Goal: Task Accomplishment & Management: Manage account settings

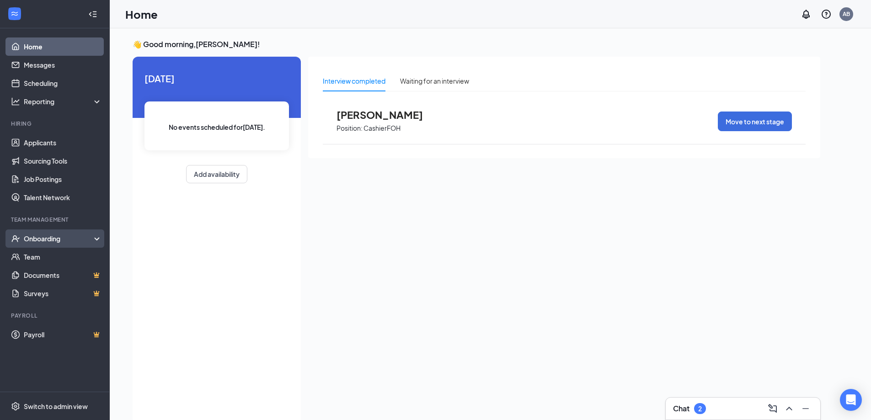
click at [29, 242] on div "Onboarding" at bounding box center [59, 238] width 70 height 9
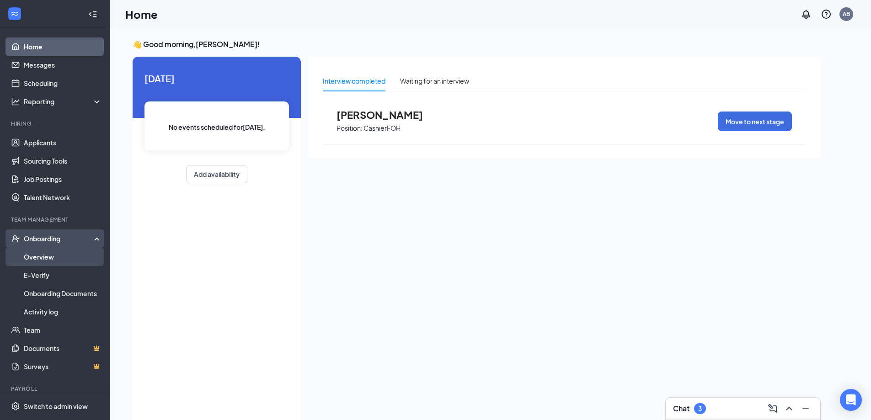
click at [41, 256] on link "Overview" at bounding box center [63, 257] width 78 height 18
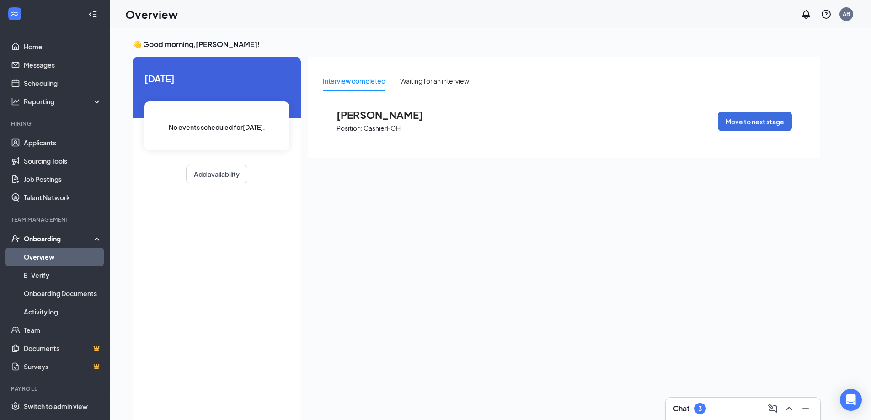
click at [53, 260] on link "Overview" at bounding box center [63, 257] width 78 height 18
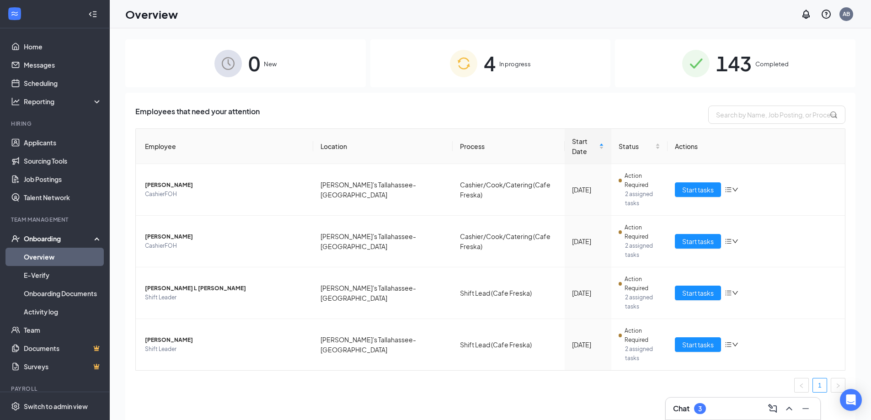
click at [496, 64] on div "4 In progress" at bounding box center [490, 63] width 241 height 48
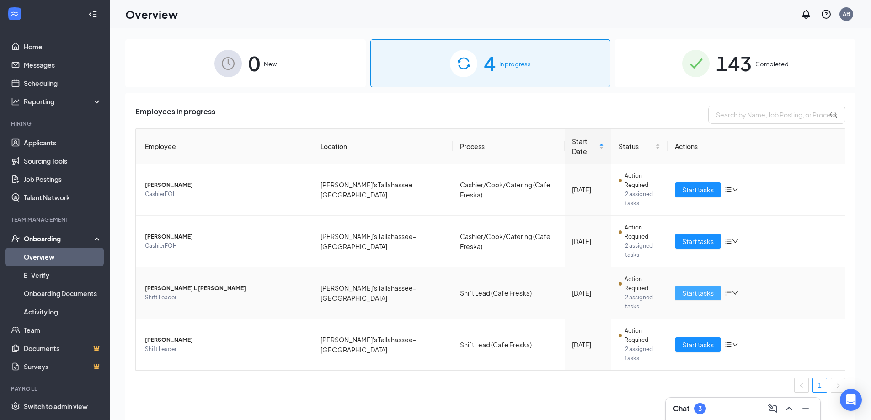
click at [702, 291] on span "Start tasks" at bounding box center [698, 293] width 32 height 10
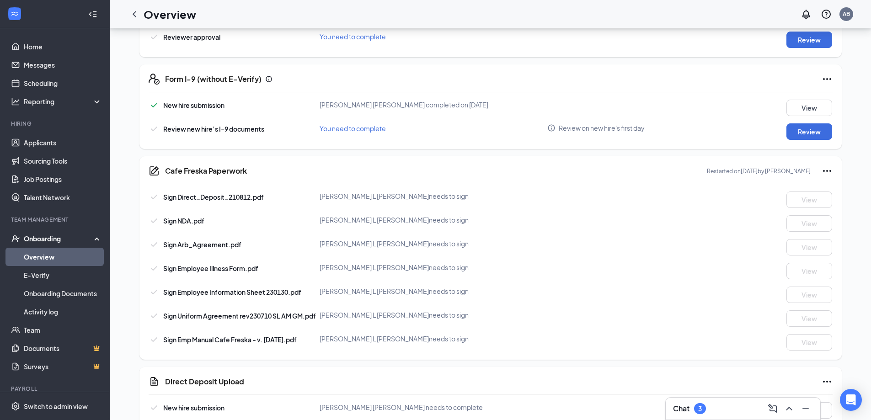
scroll to position [447, 0]
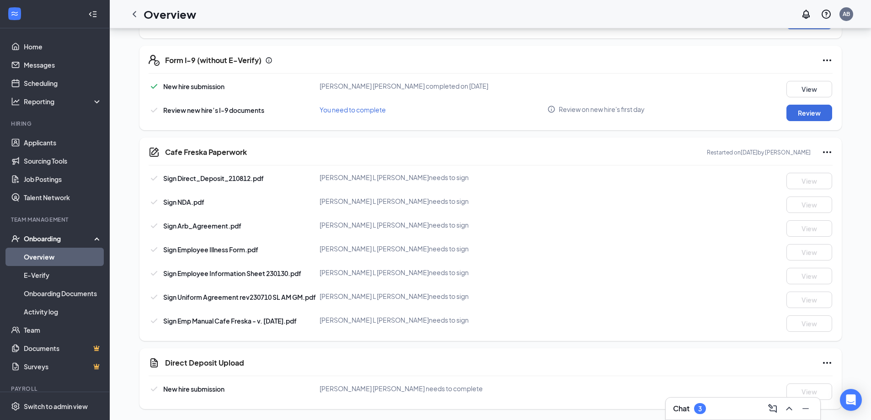
click at [35, 259] on link "Overview" at bounding box center [63, 257] width 78 height 18
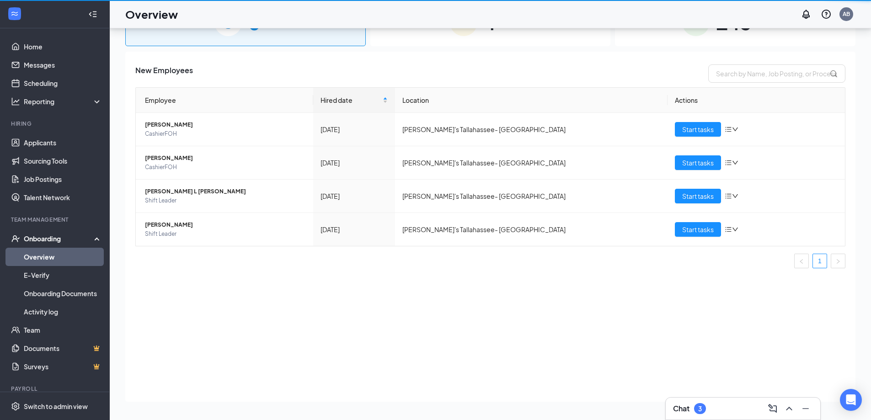
scroll to position [41, 0]
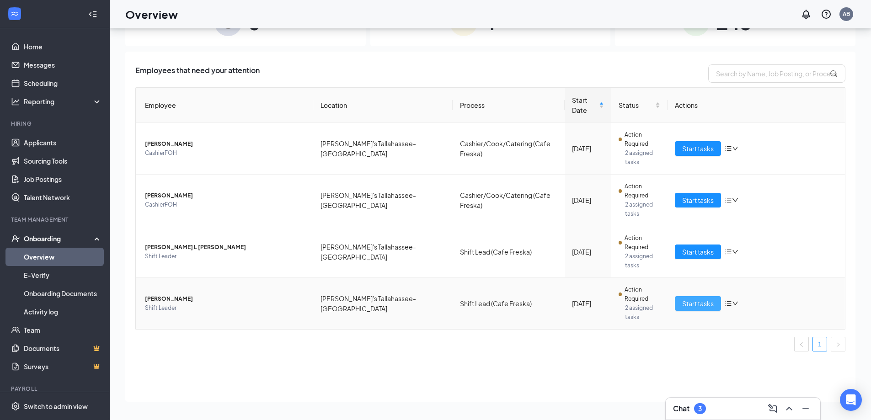
click at [697, 307] on span "Start tasks" at bounding box center [698, 304] width 32 height 10
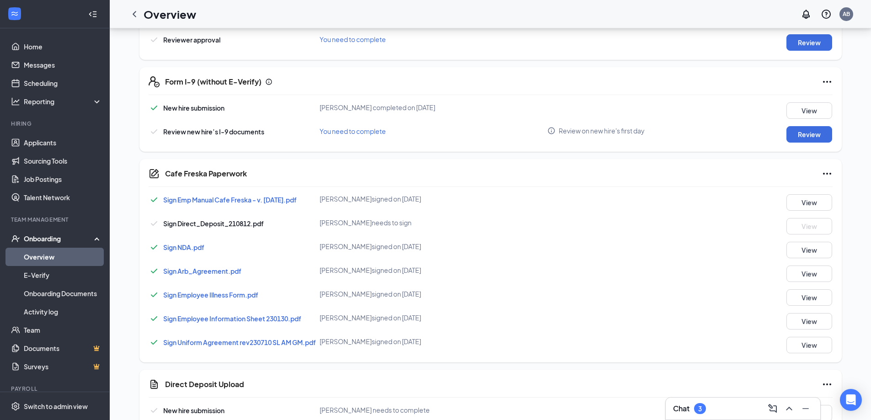
scroll to position [421, 0]
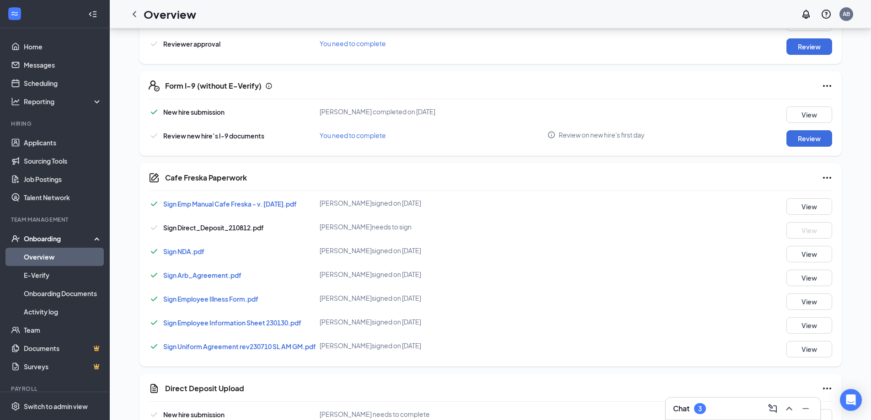
click at [831, 179] on icon "Ellipses" at bounding box center [827, 177] width 11 height 11
click at [848, 164] on div "BR BRIAN RINGPFIEL Shift Leader · Taziki's Tallahassee- Magnolia Grove ripfuel1…" at bounding box center [490, 26] width 730 height 817
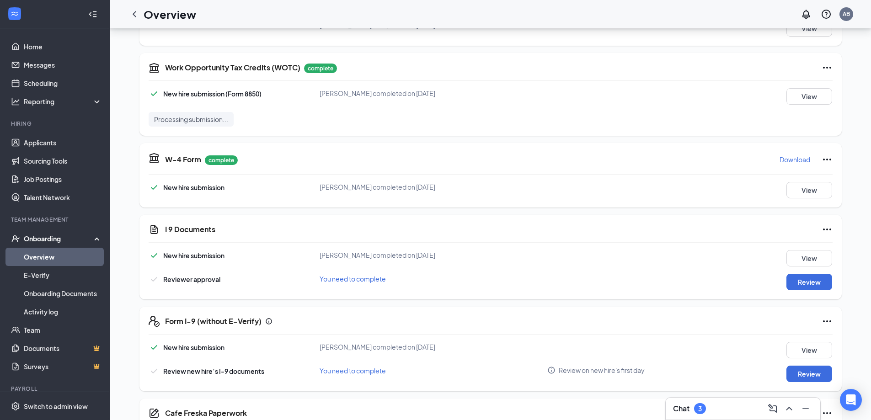
scroll to position [160, 0]
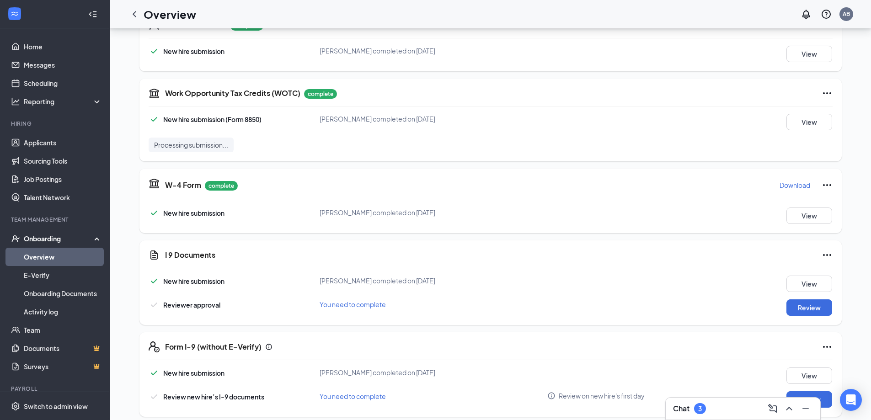
click at [72, 254] on link "Overview" at bounding box center [63, 257] width 78 height 18
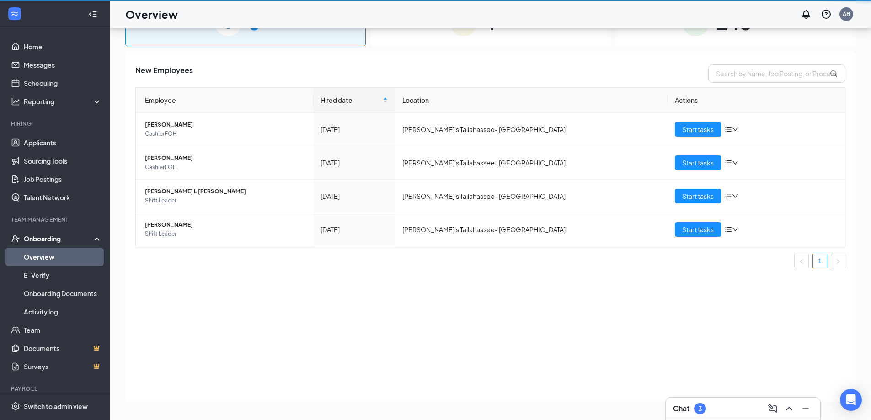
scroll to position [41, 0]
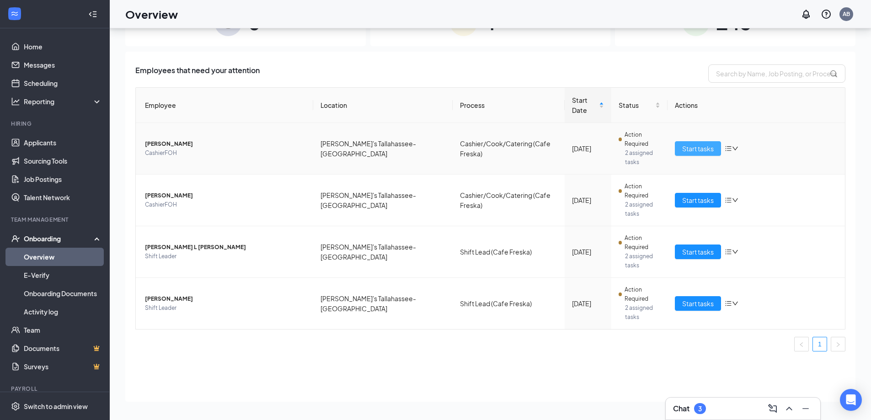
click at [693, 153] on span "Start tasks" at bounding box center [698, 149] width 32 height 10
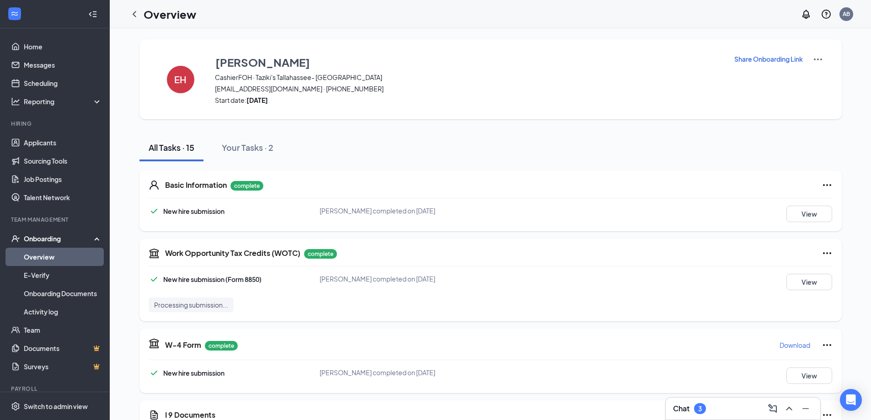
click at [55, 258] on link "Overview" at bounding box center [63, 257] width 78 height 18
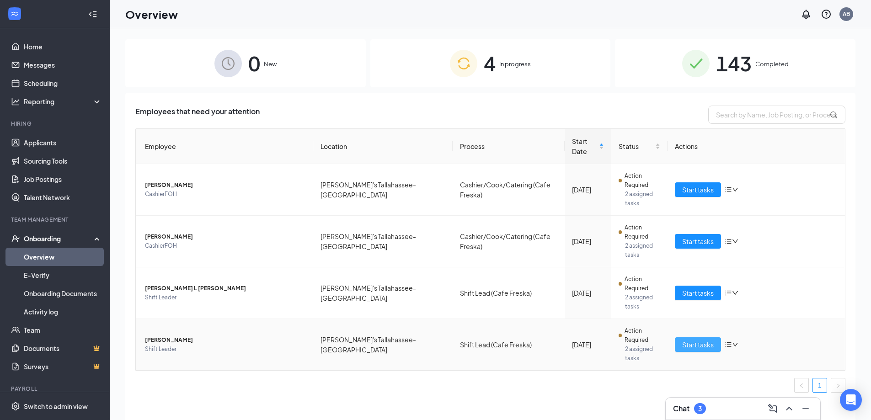
click at [698, 346] on span "Start tasks" at bounding box center [698, 345] width 32 height 10
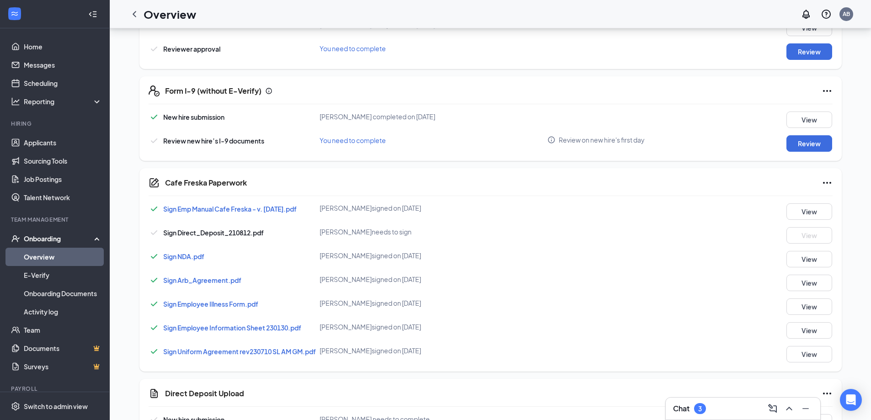
scroll to position [424, 0]
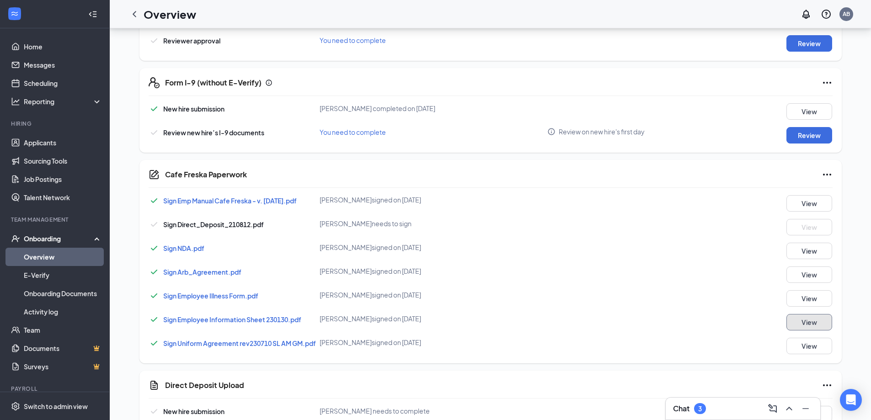
click at [805, 327] on button "View" at bounding box center [810, 322] width 46 height 16
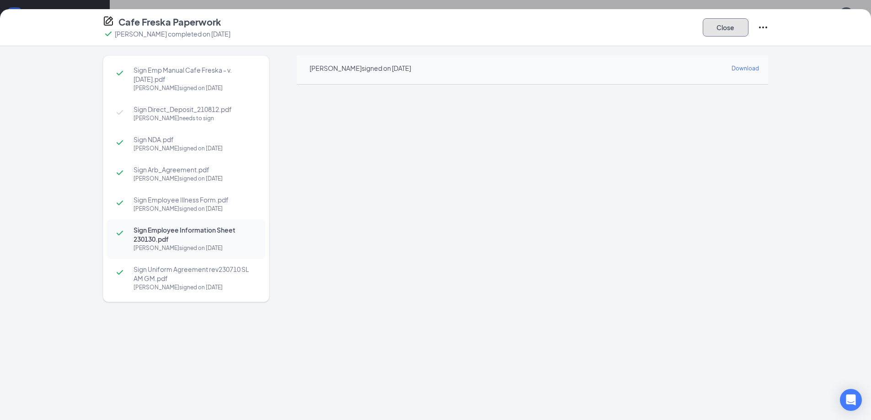
click at [741, 25] on button "Close" at bounding box center [726, 27] width 46 height 18
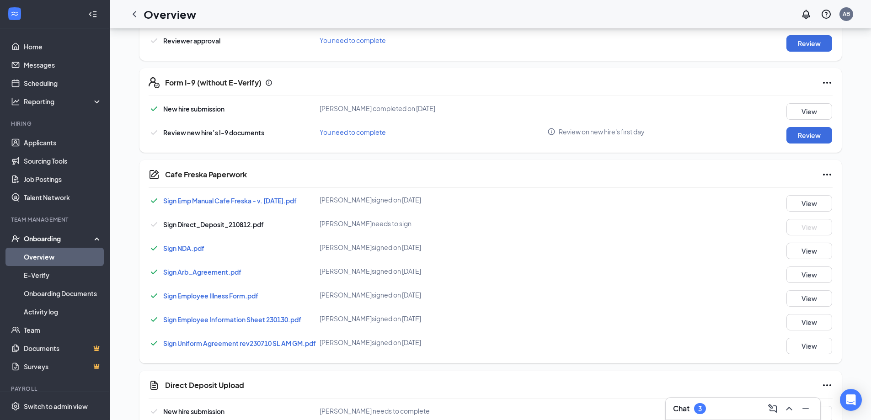
click at [70, 255] on link "Overview" at bounding box center [63, 257] width 78 height 18
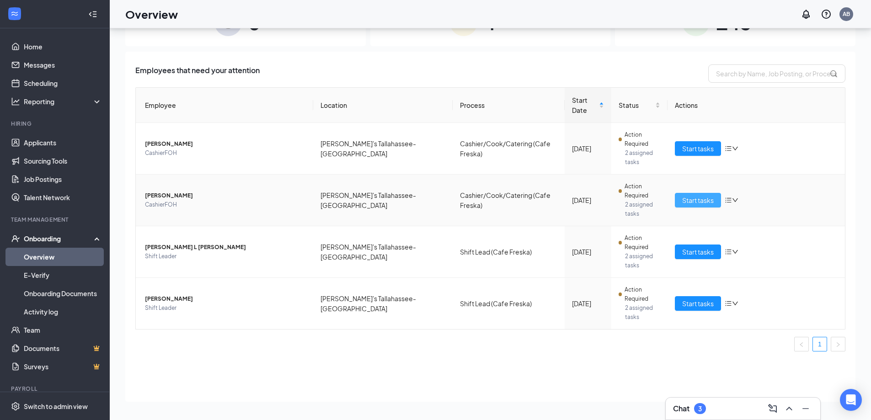
click at [686, 205] on span "Start tasks" at bounding box center [698, 200] width 32 height 10
